Goal: Find specific page/section

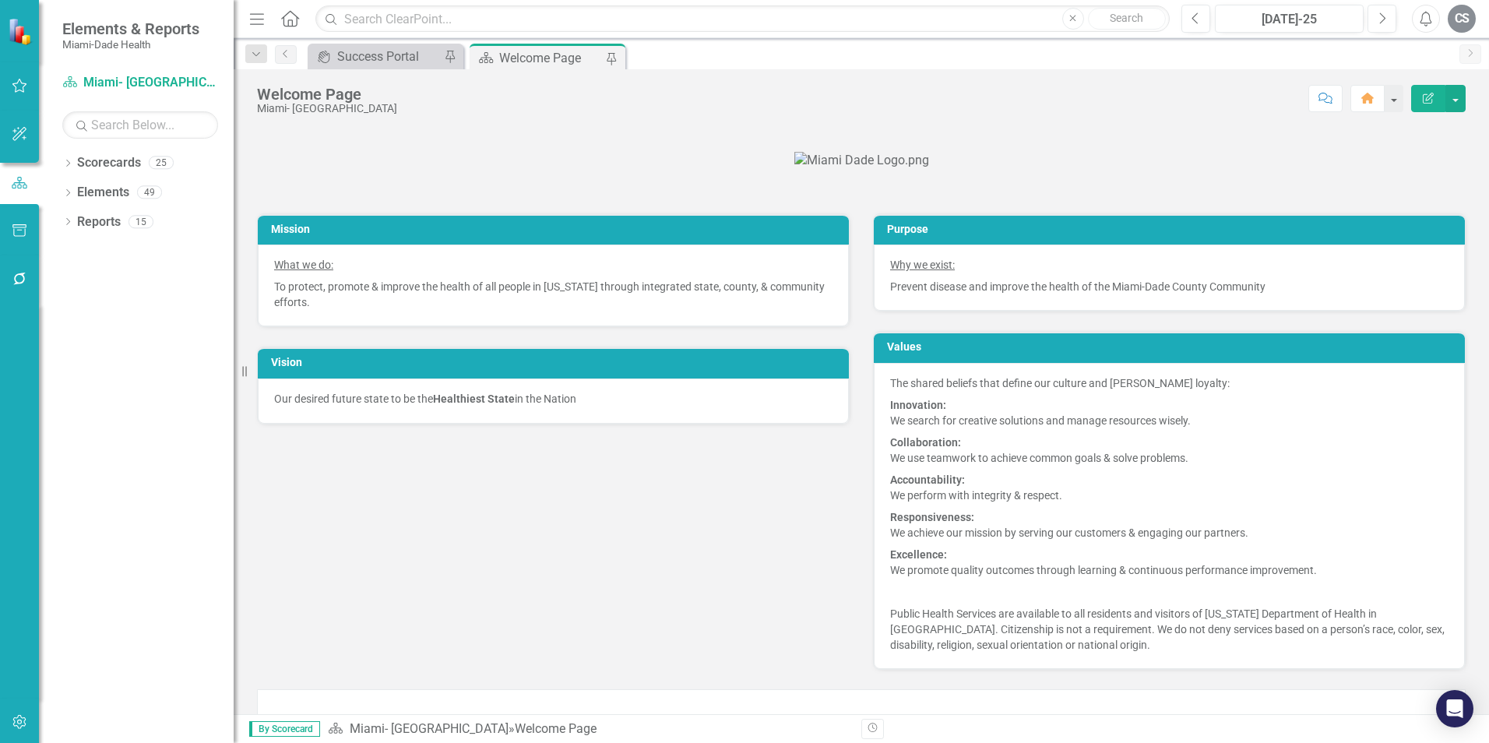
click at [1474, 19] on div "CS" at bounding box center [1462, 19] width 28 height 28
click at [66, 166] on icon "Dropdown" at bounding box center [67, 164] width 11 height 9
click at [77, 196] on icon "Dropdown" at bounding box center [76, 191] width 12 height 9
click at [93, 217] on icon "Dropdown" at bounding box center [92, 221] width 12 height 9
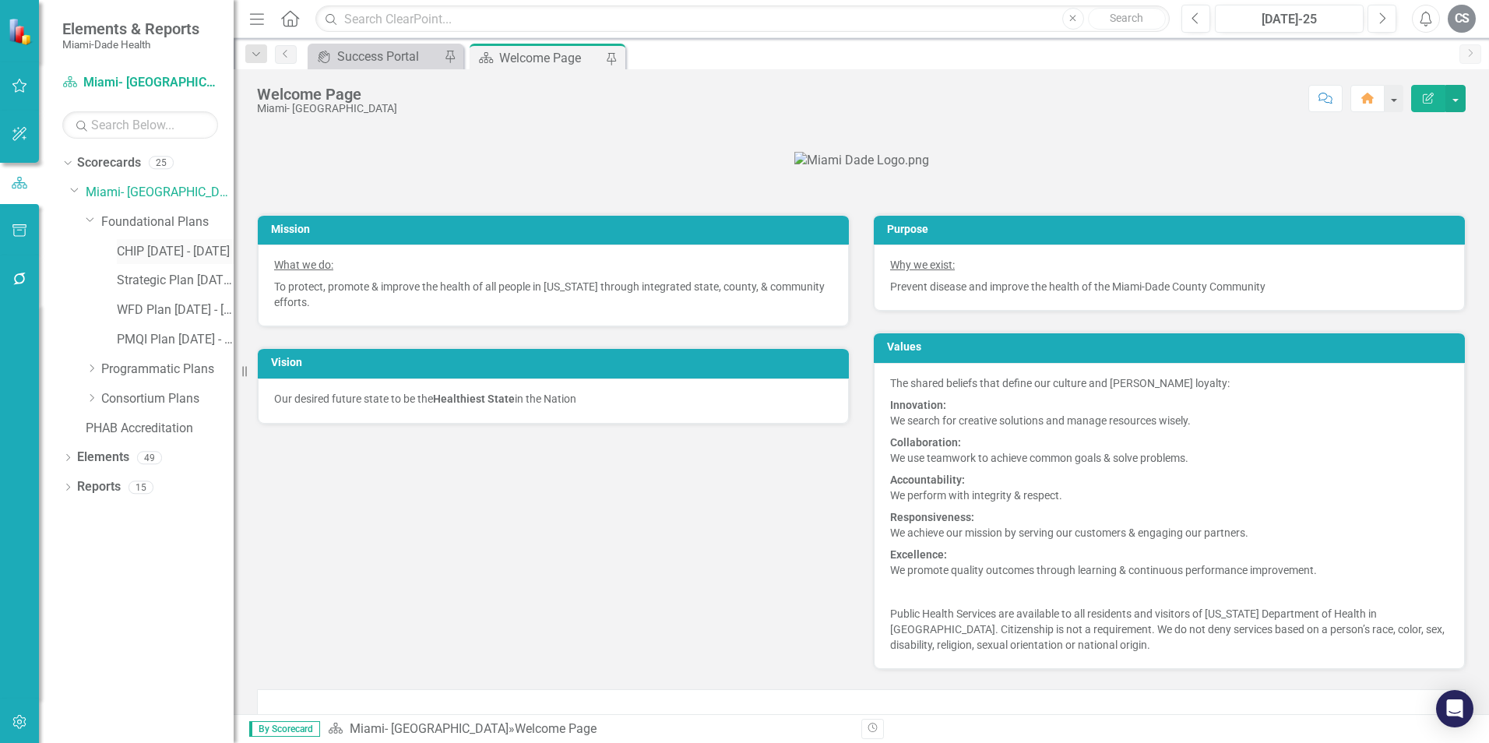
click at [161, 255] on link "CHIP [DATE] - [DATE]" at bounding box center [175, 252] width 117 height 18
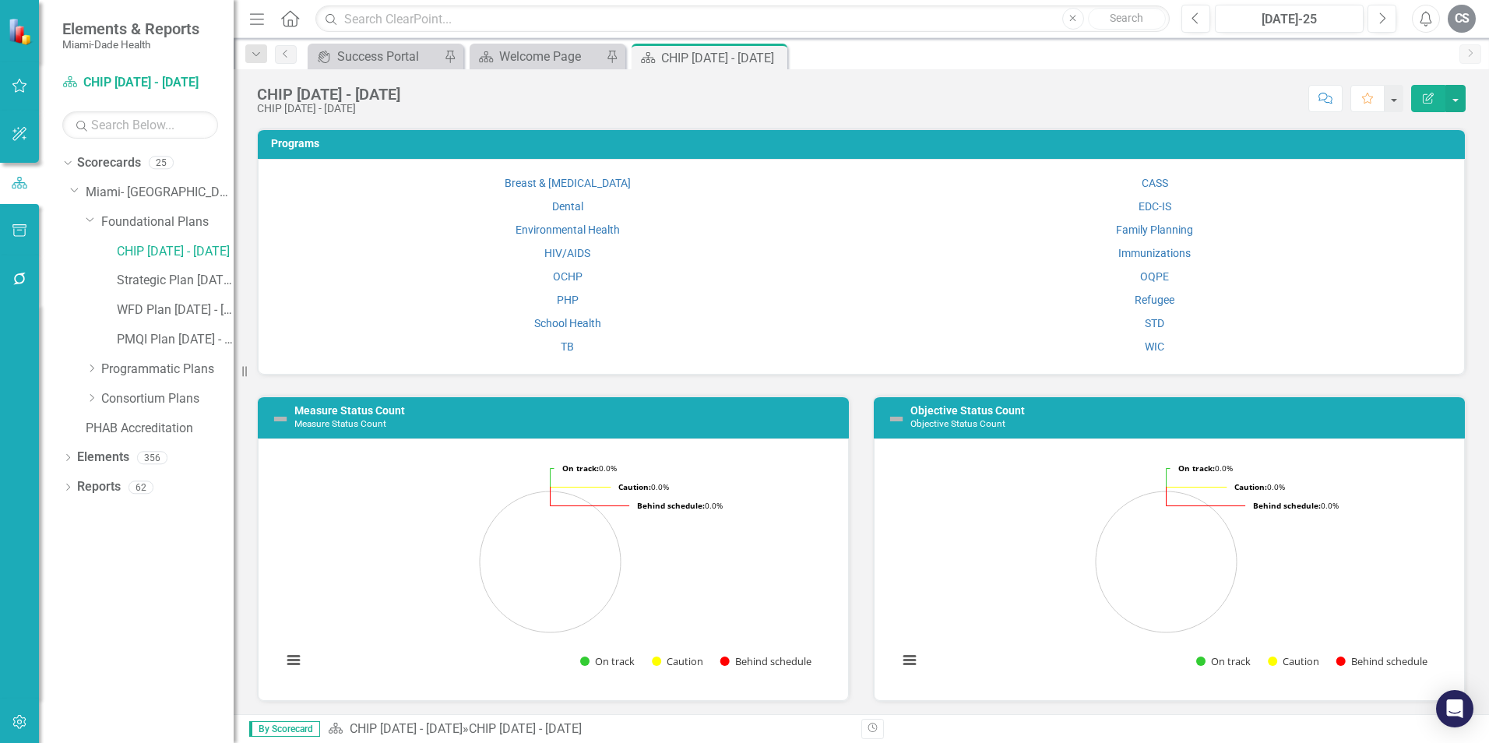
click at [1468, 23] on div "CS" at bounding box center [1462, 19] width 28 height 28
click at [1121, 102] on div "Score: N/A [DATE]-25 Completed Comment Favorite Edit Report" at bounding box center [937, 98] width 1058 height 26
click at [1461, 26] on div "CS" at bounding box center [1462, 19] width 28 height 28
click at [1387, 49] on link "User Edit Profile" at bounding box center [1413, 47] width 123 height 29
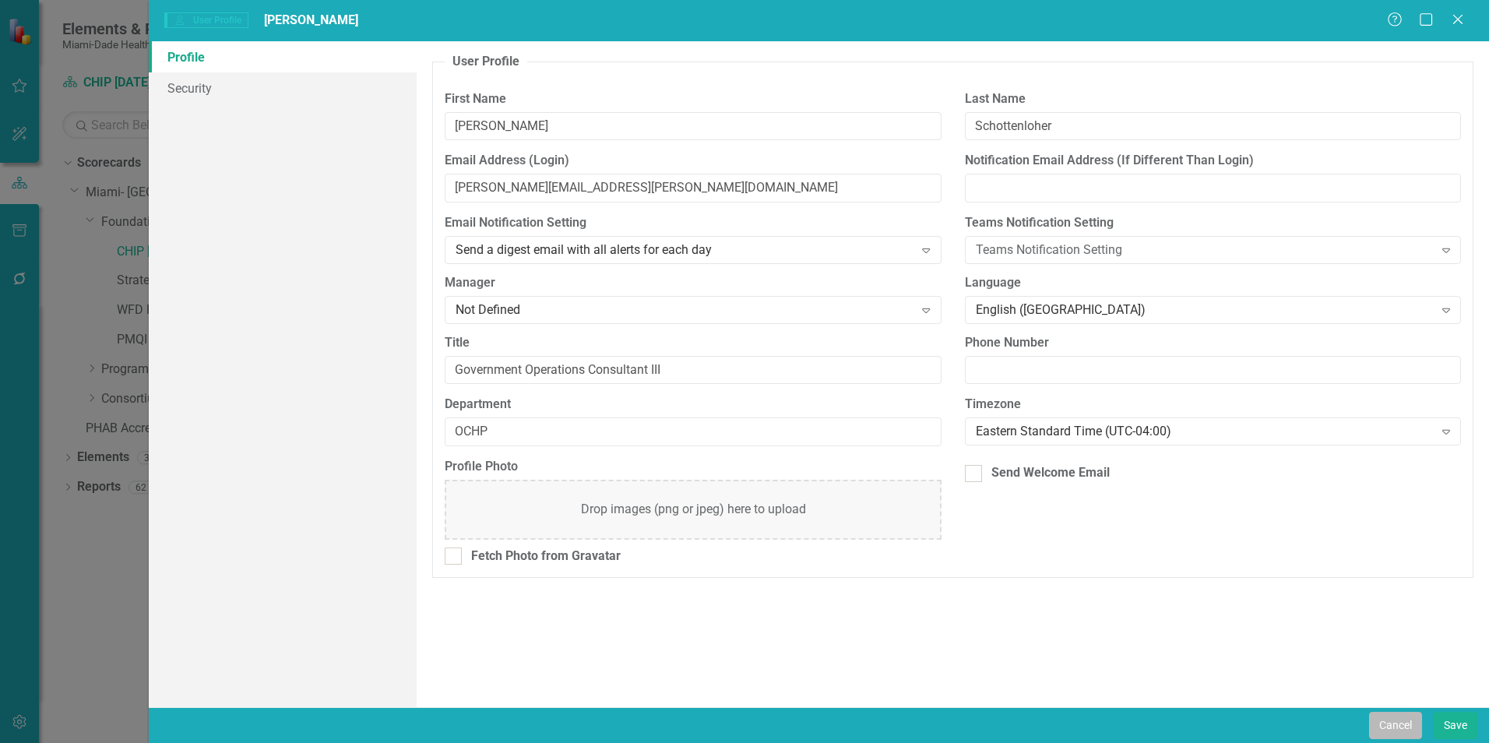
click at [1399, 721] on button "Cancel" at bounding box center [1395, 725] width 53 height 27
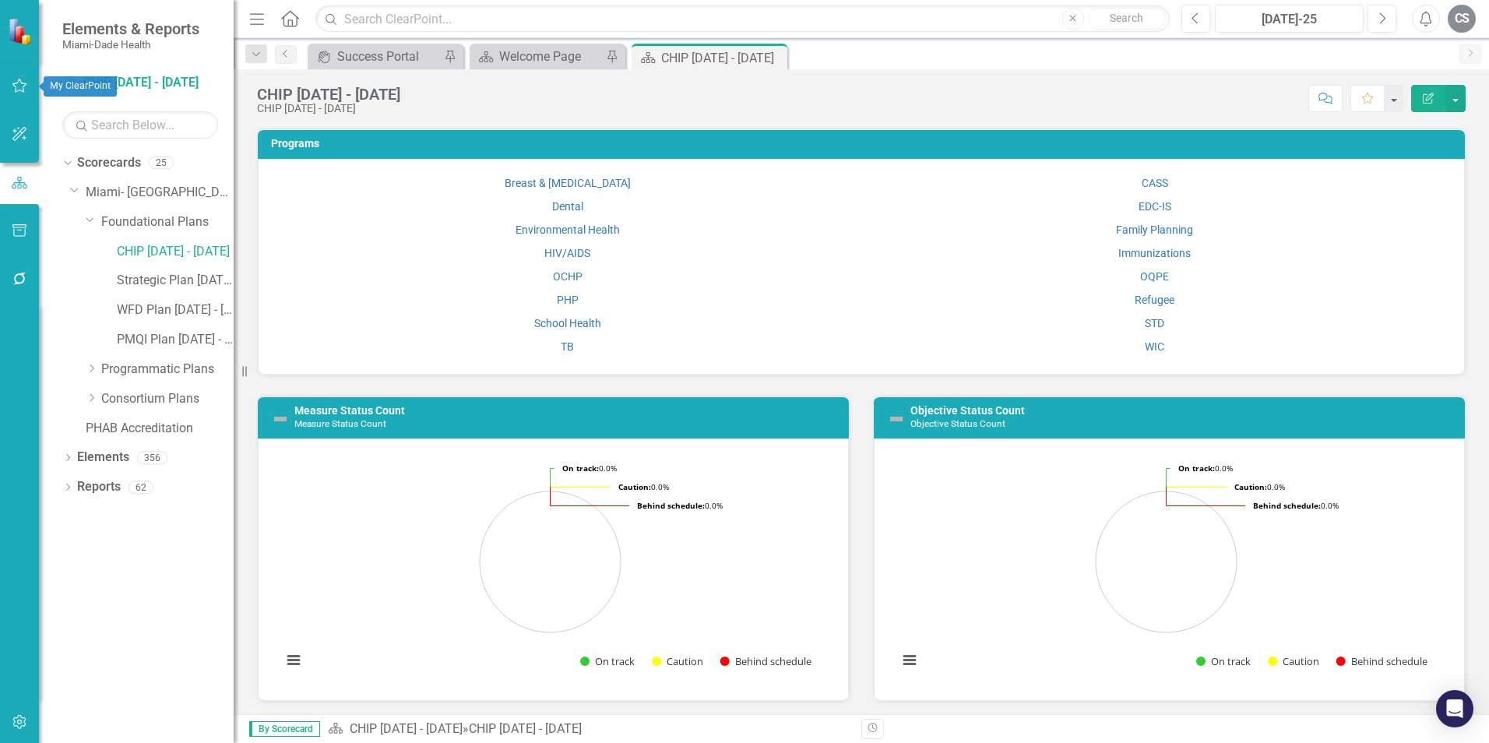
click at [29, 93] on button "button" at bounding box center [19, 86] width 35 height 33
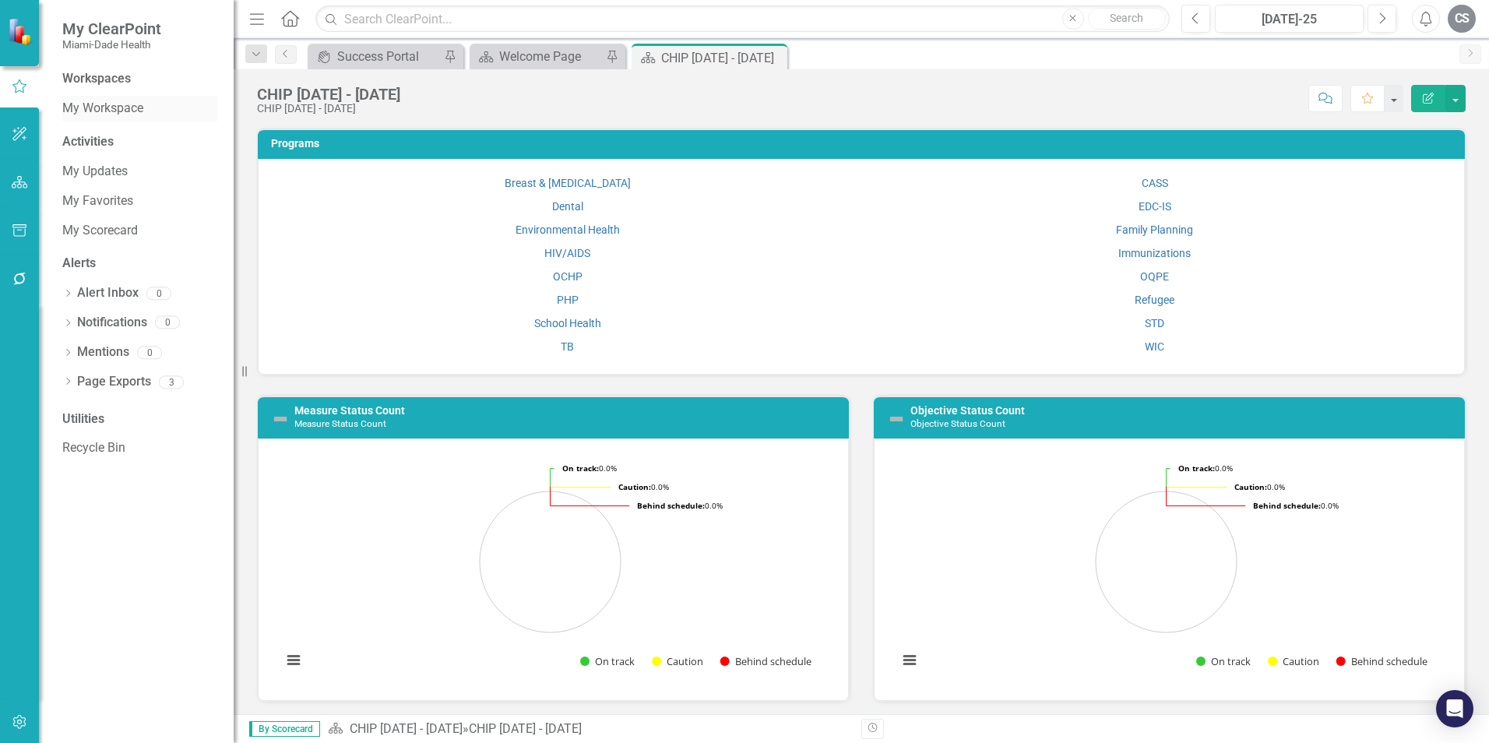
click at [93, 107] on link "My Workspace" at bounding box center [140, 109] width 156 height 18
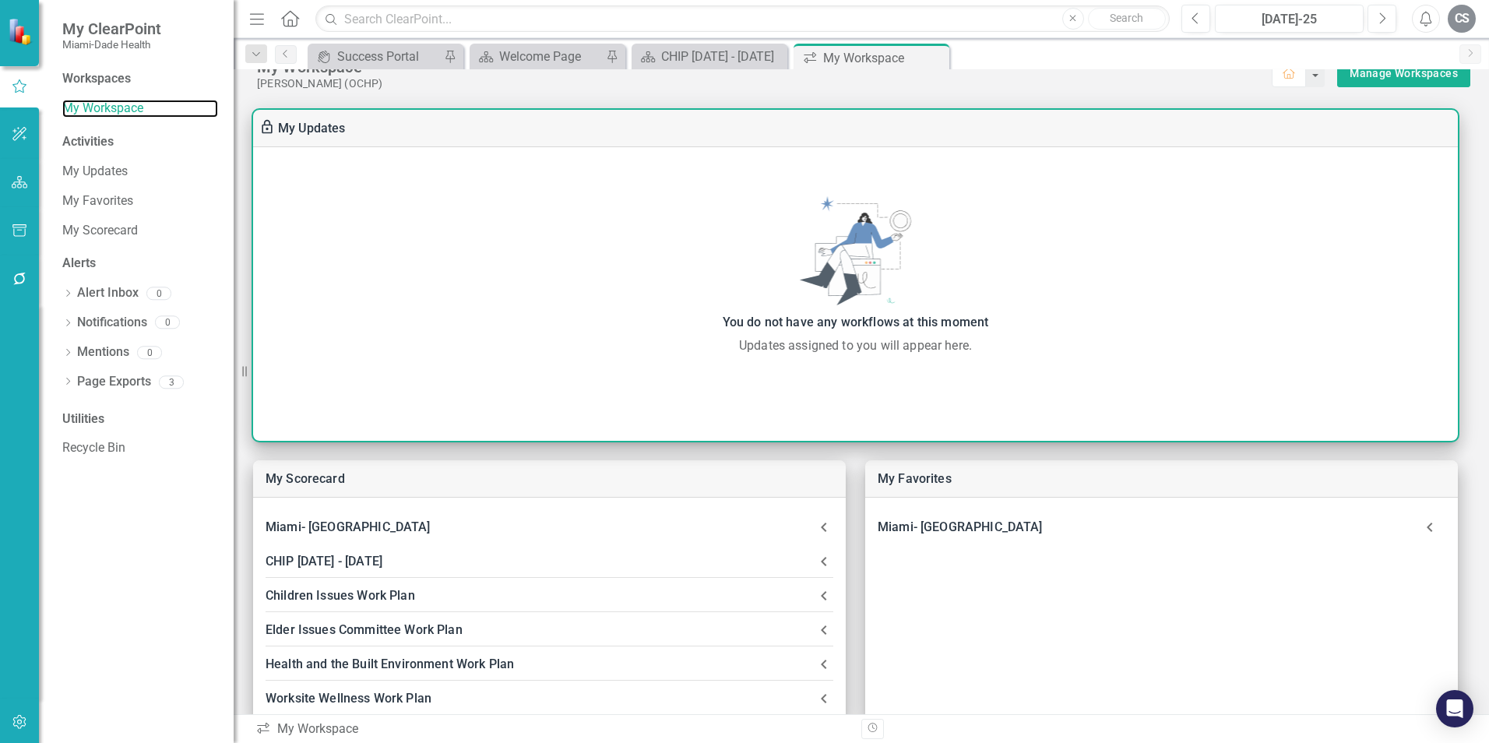
scroll to position [39, 0]
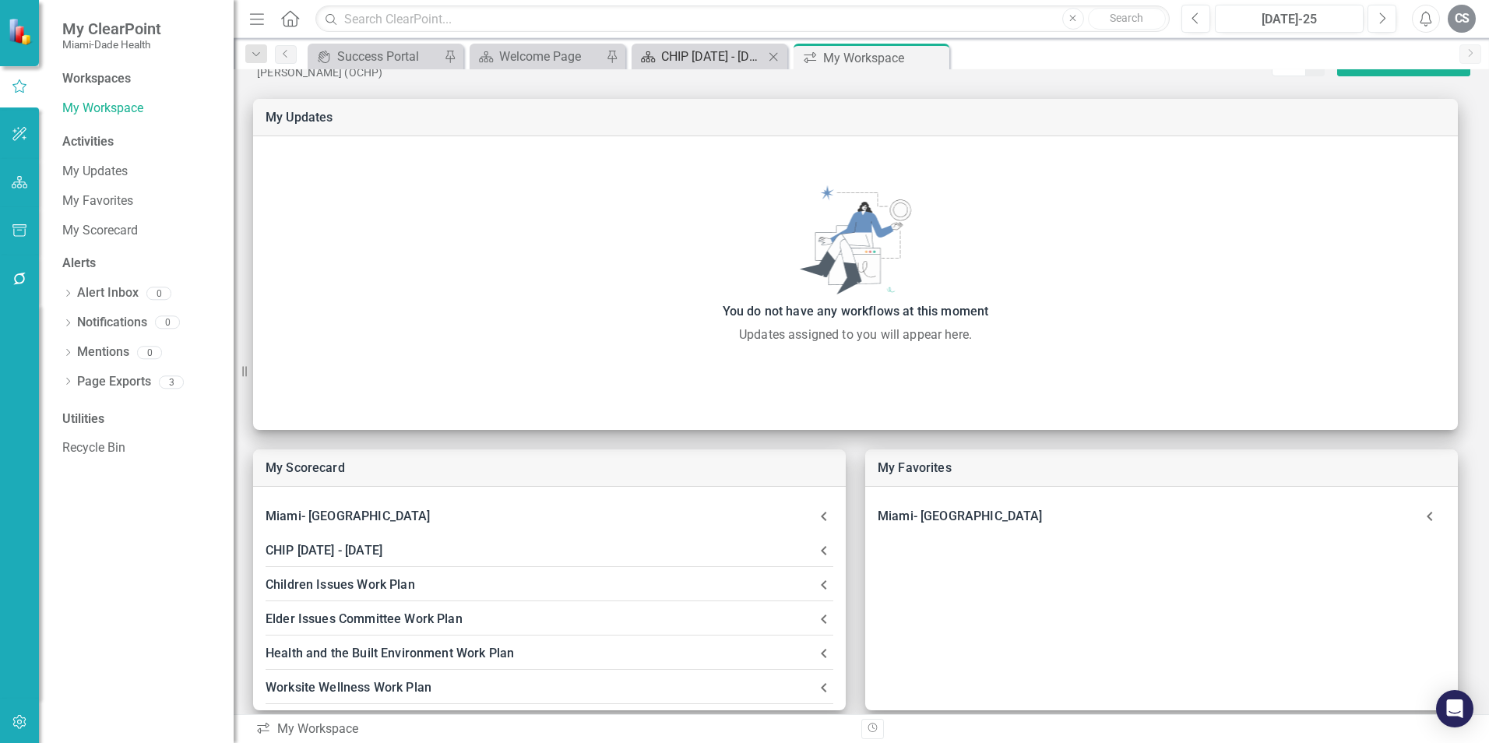
click at [696, 59] on div "CHIP [DATE] - [DATE]" at bounding box center [712, 56] width 103 height 19
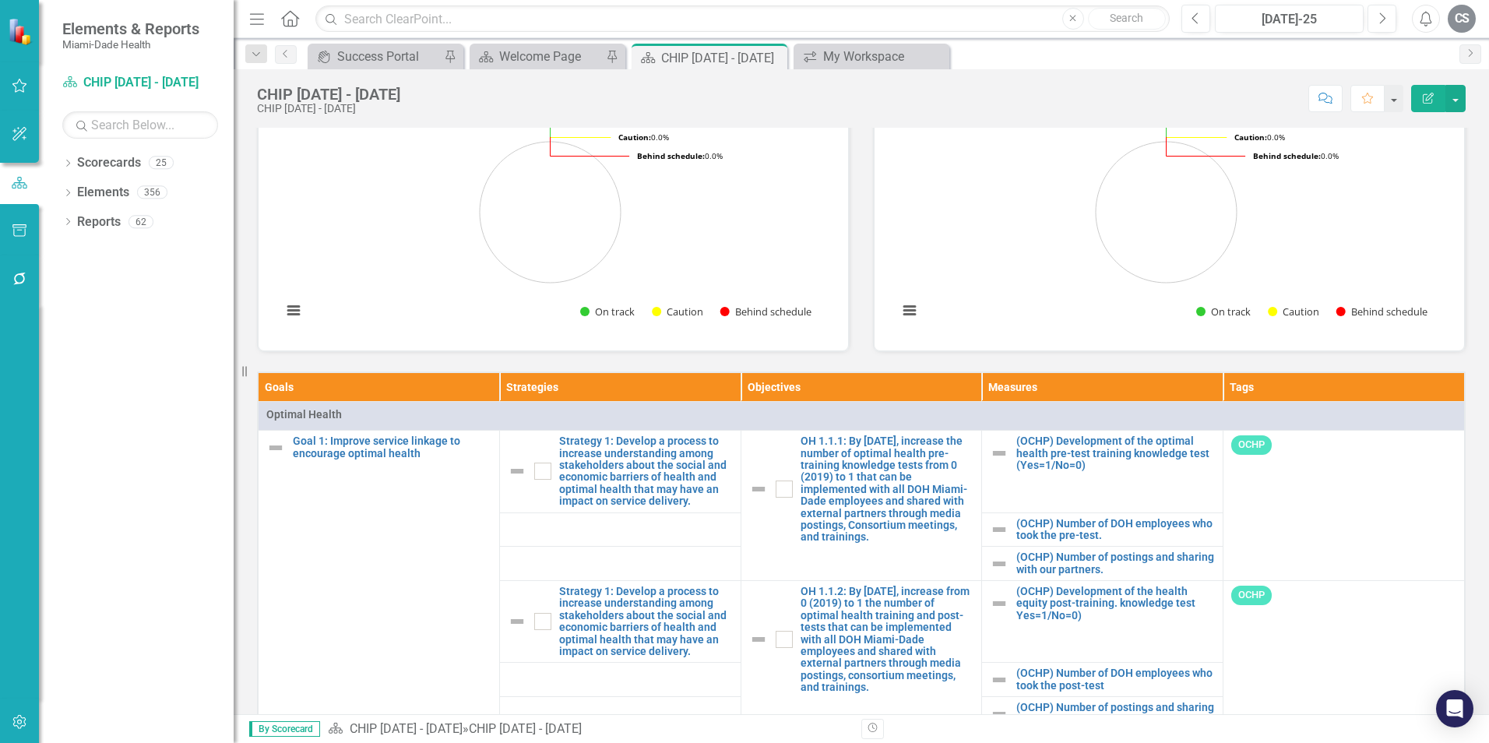
scroll to position [389, 0]
